Goal: Task Accomplishment & Management: Manage account settings

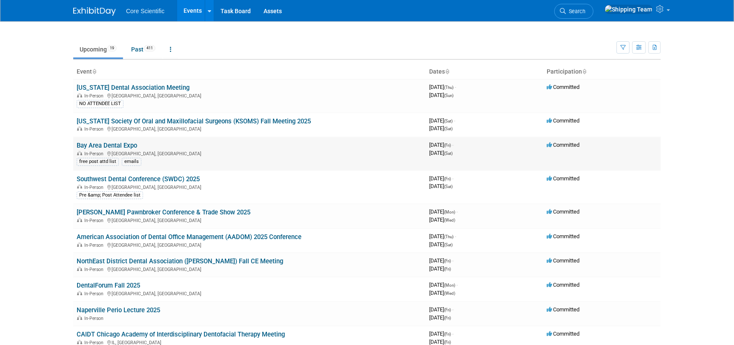
click at [98, 146] on link "Bay Area Dental Expo" at bounding box center [107, 146] width 60 height 8
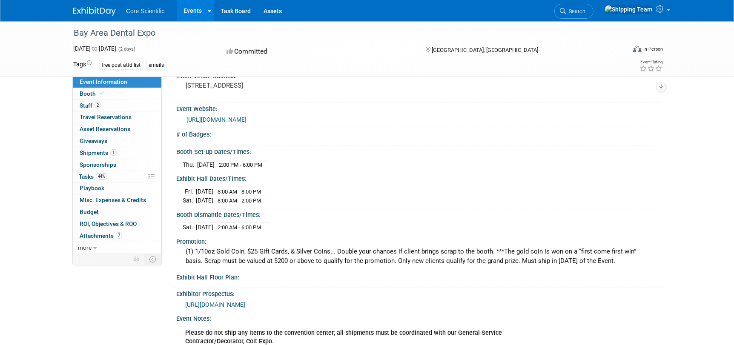
scroll to position [85, 0]
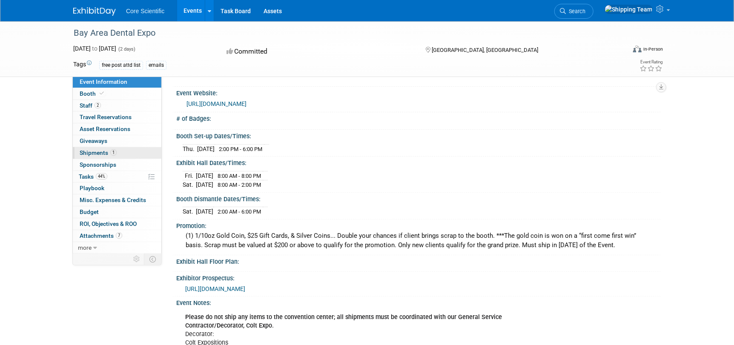
click at [87, 153] on span "Shipments 1" at bounding box center [98, 152] width 37 height 7
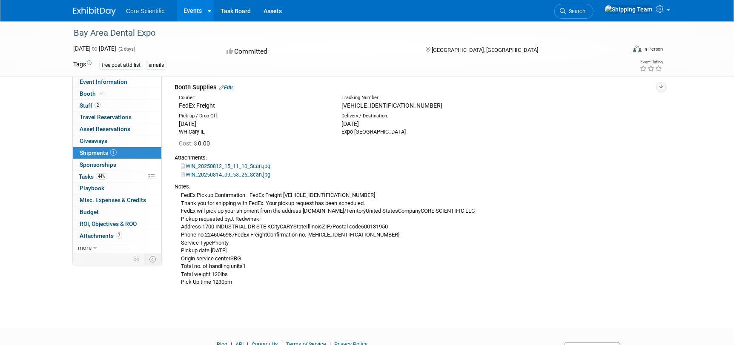
scroll to position [0, 0]
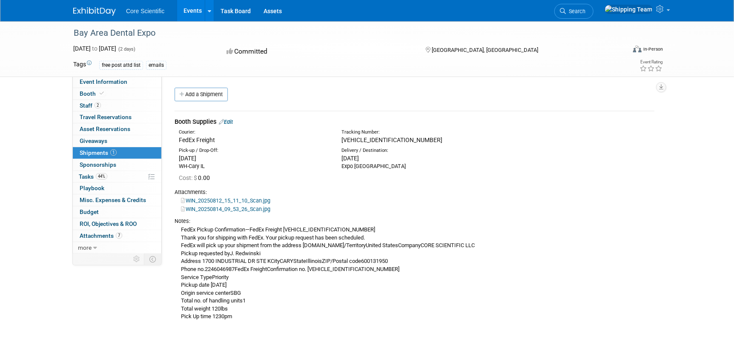
click at [230, 121] on link "Edit" at bounding box center [226, 122] width 14 height 6
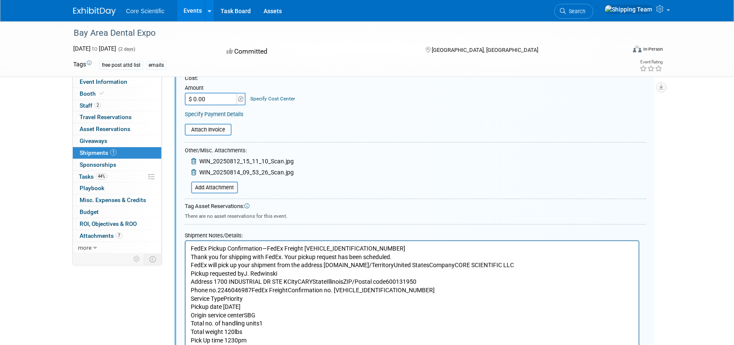
scroll to position [225, 0]
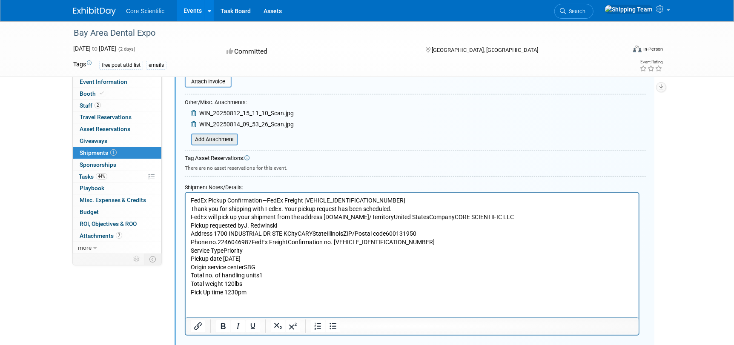
click at [211, 138] on input "file" at bounding box center [186, 139] width 101 height 10
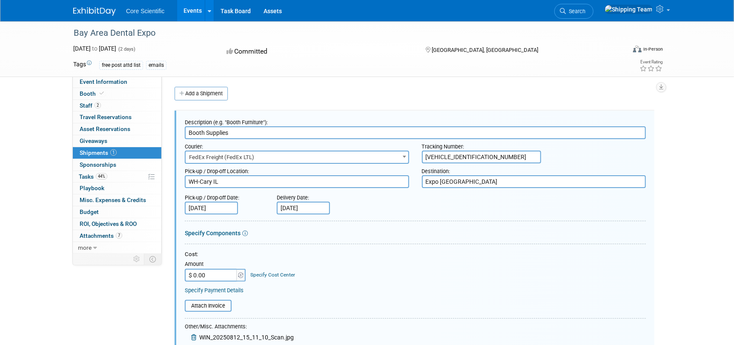
scroll to position [0, 0]
click at [94, 237] on span "Attachments 7" at bounding box center [101, 235] width 43 height 7
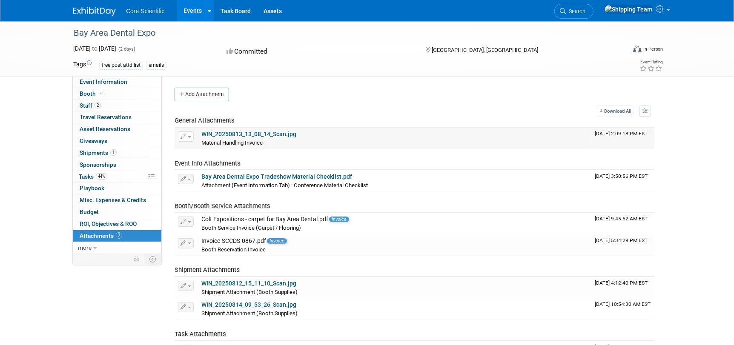
click at [219, 137] on link "WIN_20250813_13_08_14_Scan.jpg" at bounding box center [248, 134] width 95 height 7
